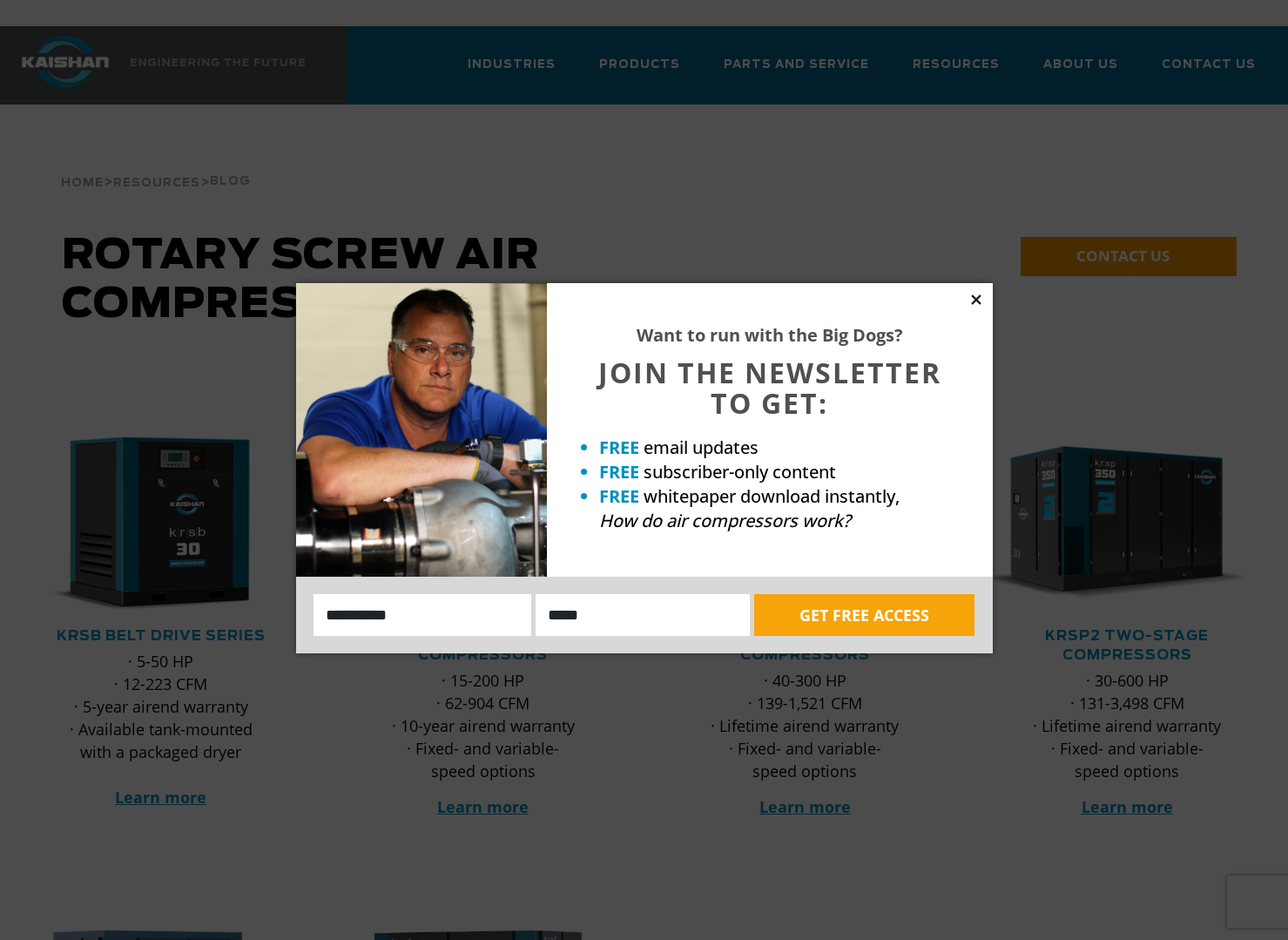
click at [972, 298] on icon at bounding box center [976, 299] width 15 height 15
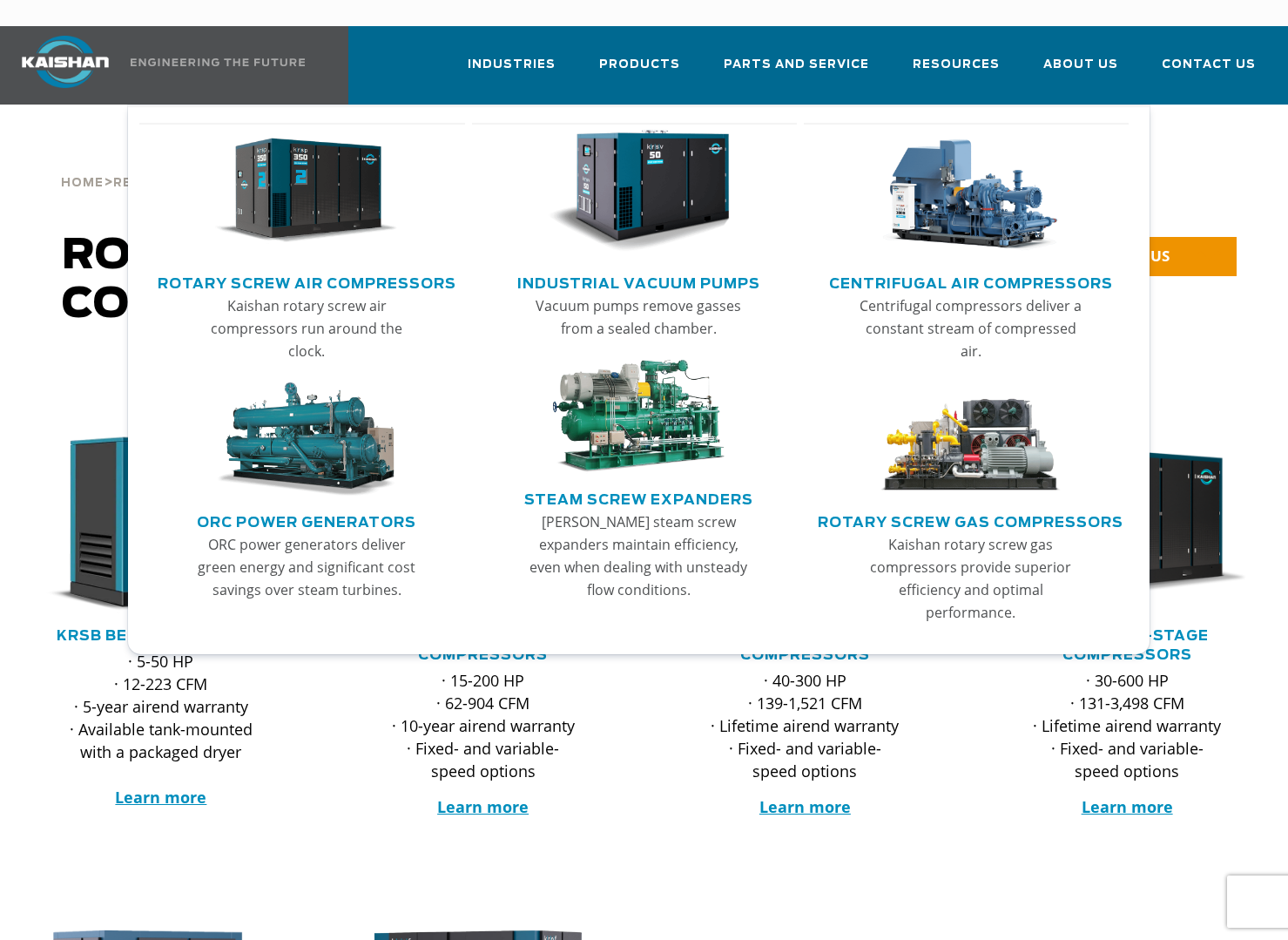
click at [322, 174] on img "Main menu" at bounding box center [307, 191] width 183 height 123
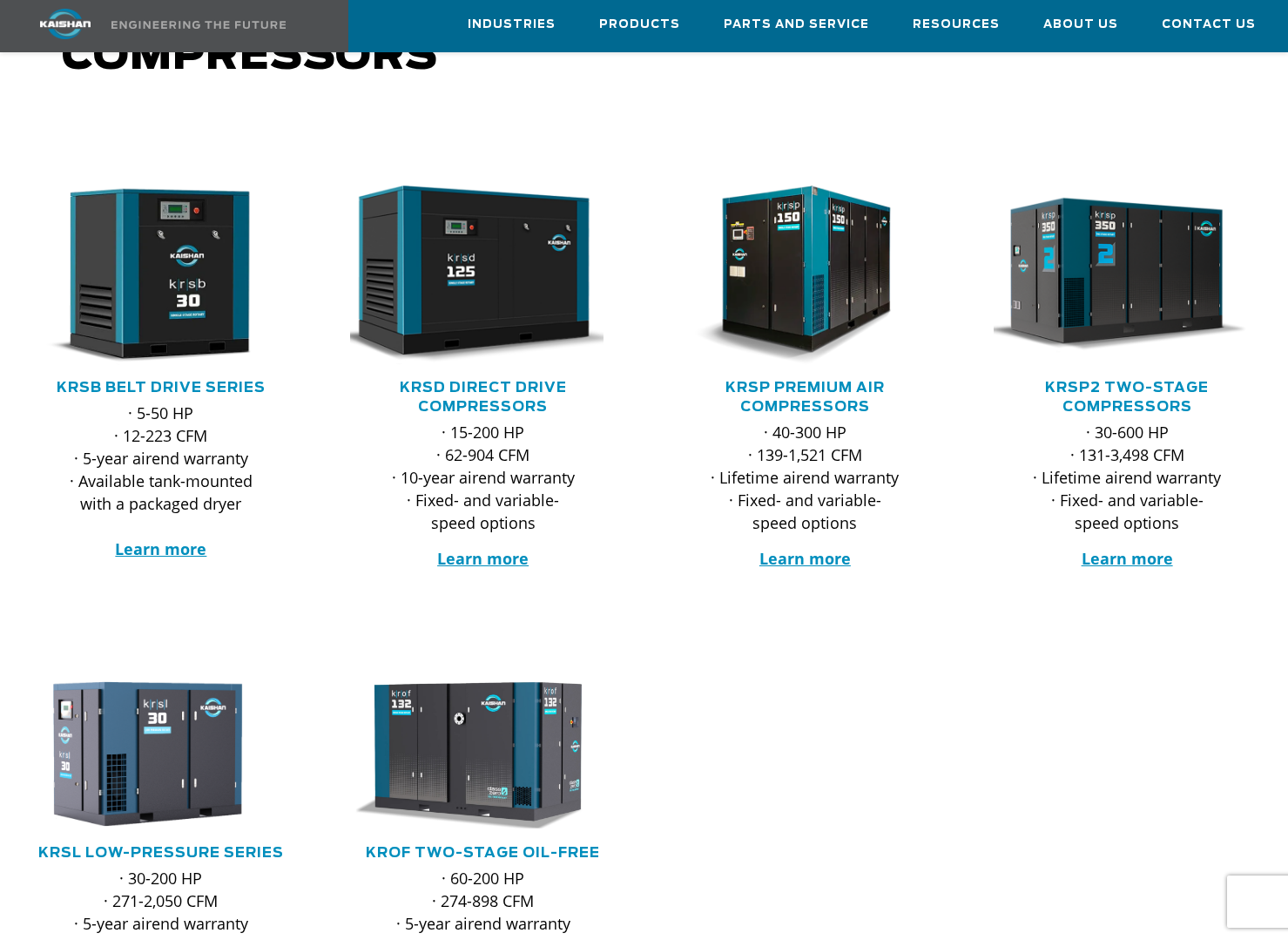
scroll to position [233, 0]
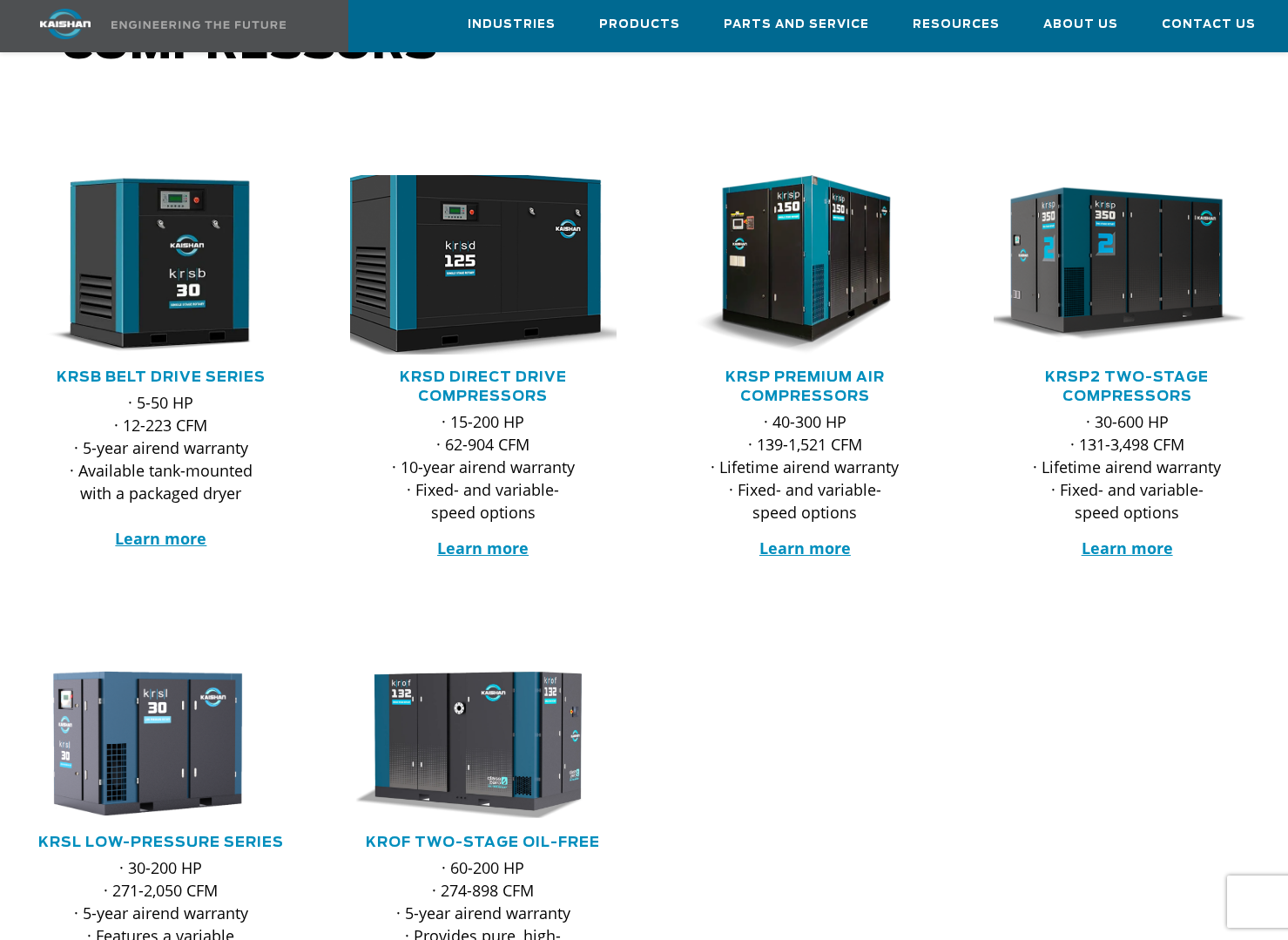
click at [464, 268] on img at bounding box center [469, 265] width 294 height 198
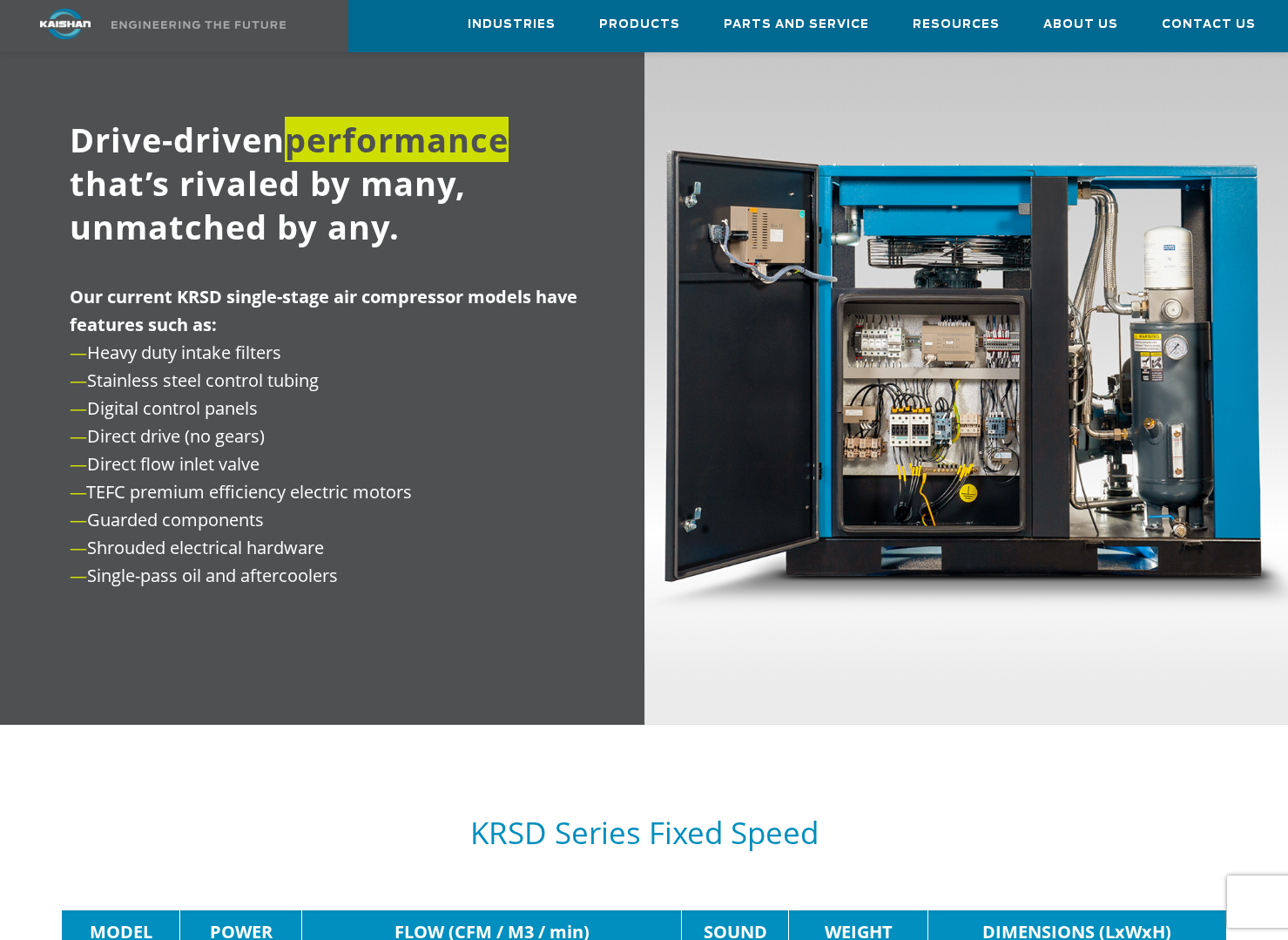
scroll to position [1920, 0]
